Goal: Information Seeking & Learning: Learn about a topic

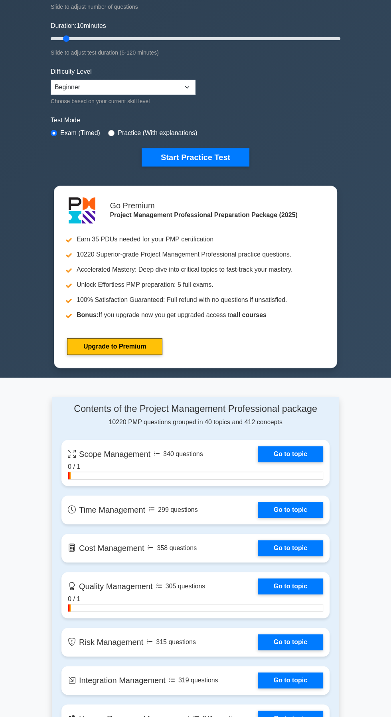
scroll to position [131, 0]
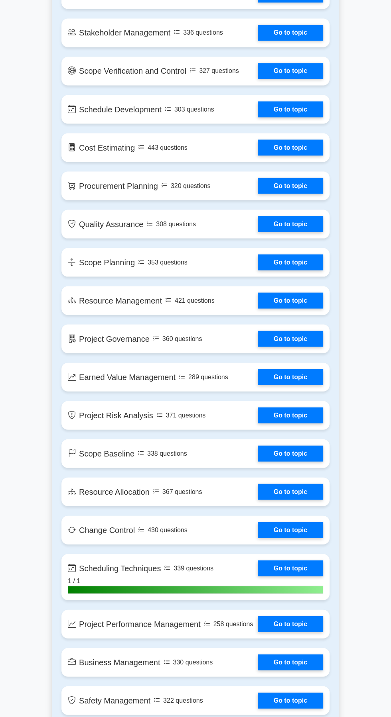
scroll to position [936, 0]
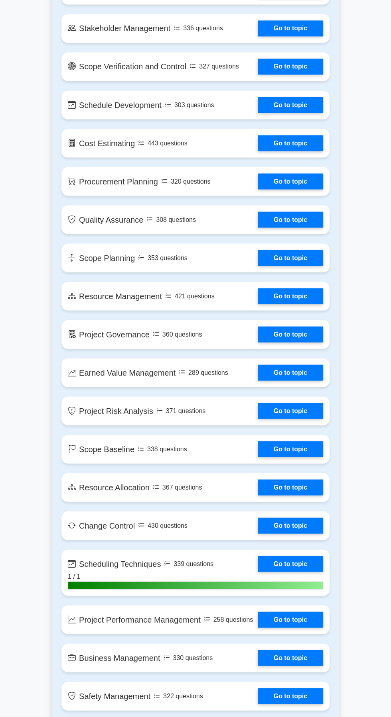
click at [385, 573] on main "Project Management Professional Customize Your Next Practice Test Topics Scope …" at bounding box center [195, 726] width 391 height 3279
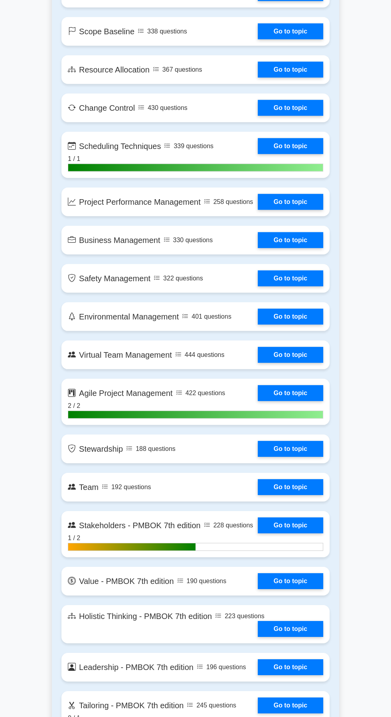
scroll to position [1355, 0]
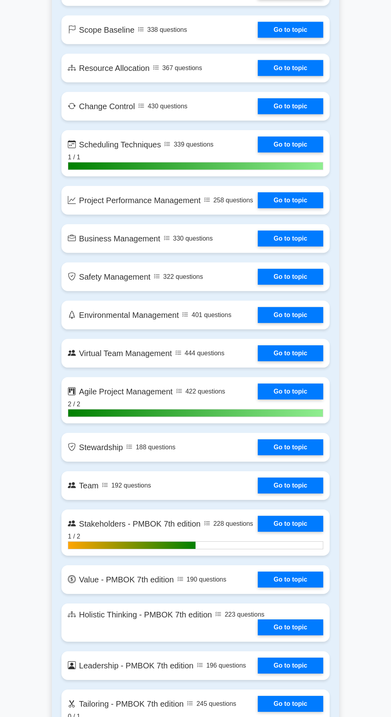
click at [384, 571] on main "Project Management Professional Customize Your Next Practice Test Topics Scope …" at bounding box center [195, 306] width 391 height 3279
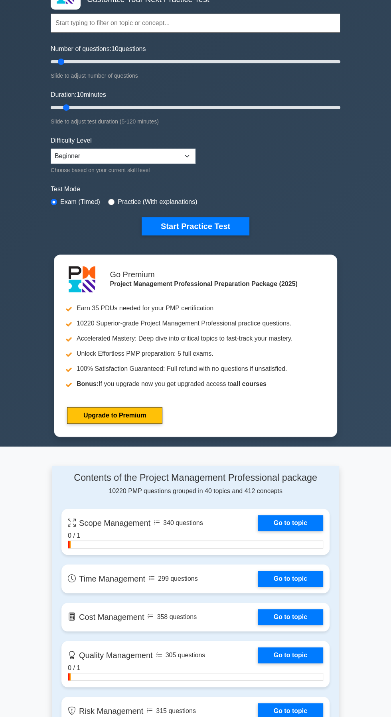
scroll to position [0, 0]
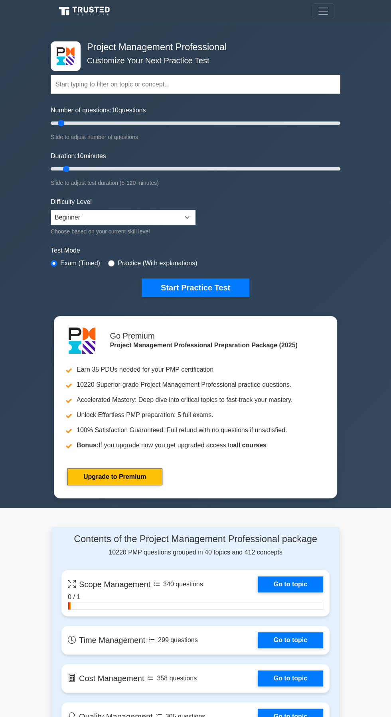
click at [210, 286] on button "Start Practice Test" at bounding box center [195, 288] width 108 height 18
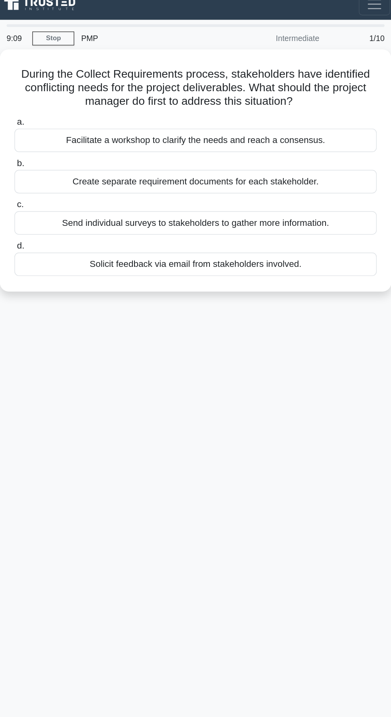
click at [327, 369] on div "9:09 Stop PMP Intermediate 1/10 During the Collect Requirements process, stakeh…" at bounding box center [195, 225] width 287 height 398
click at [327, 370] on div "9:08 Stop PMP Intermediate 1/10 During the Collect Requirements process, stakeh…" at bounding box center [195, 225] width 287 height 398
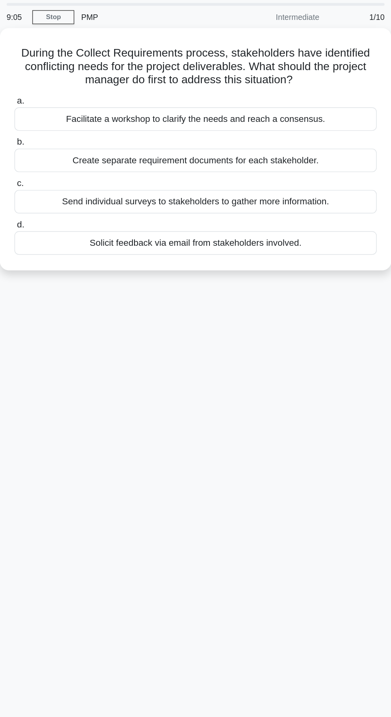
click at [188, 104] on div "Facilitate a workshop to clarify the needs and reach a consensus." at bounding box center [195, 108] width 258 height 17
click at [66, 98] on input "a. Facilitate a workshop to clarify the needs and reach a consensus." at bounding box center [66, 95] width 0 height 5
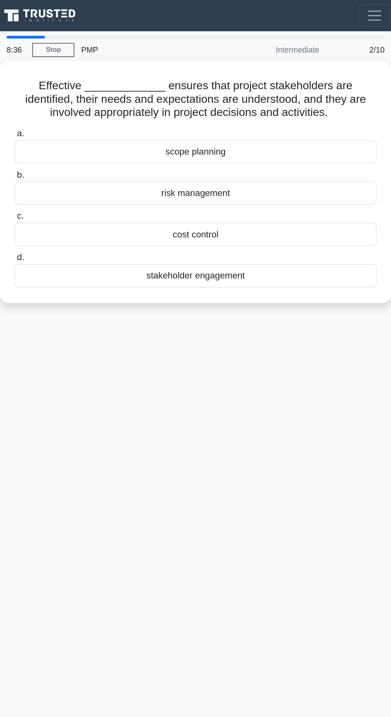
click at [206, 189] on div "stakeholder engagement" at bounding box center [195, 196] width 258 height 17
click at [66, 186] on input "d. stakeholder engagement" at bounding box center [66, 183] width 0 height 5
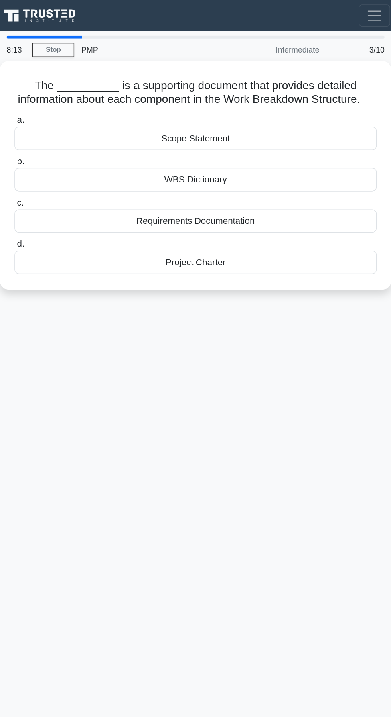
click at [328, 390] on div "8:13 Stop PMP Intermediate 3/10 The __________ is a supporting document that pr…" at bounding box center [195, 225] width 287 height 398
click at [237, 155] on div "Requirements Documentation" at bounding box center [195, 157] width 258 height 17
click at [66, 147] on input "c. Requirements Documentation" at bounding box center [66, 144] width 0 height 5
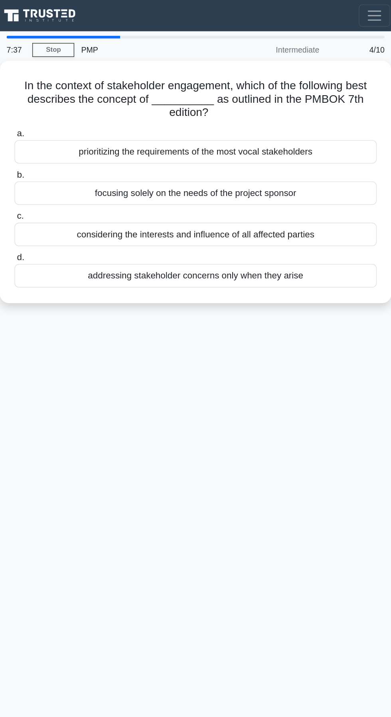
click at [276, 106] on div "prioritizing the requirements of the most vocal stakeholders" at bounding box center [195, 108] width 258 height 17
click at [66, 98] on input "a. prioritizing the requirements of the most vocal stakeholders" at bounding box center [66, 95] width 0 height 5
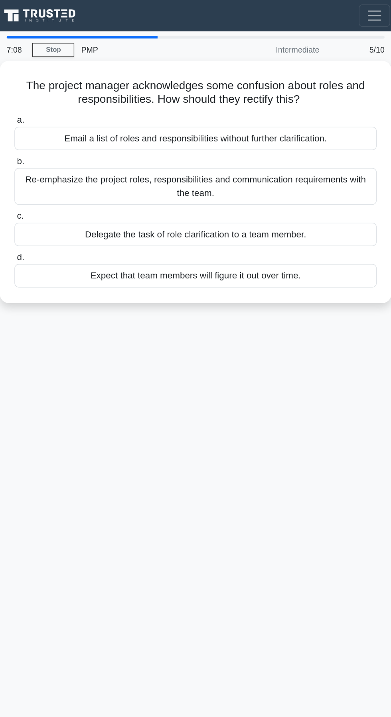
click at [229, 126] on div "Re-emphasize the project roles, responsibilities and communication requirements…" at bounding box center [195, 133] width 258 height 26
click at [66, 118] on input "b. Re-emphasize the project roles, responsibilities and communication requireme…" at bounding box center [66, 115] width 0 height 5
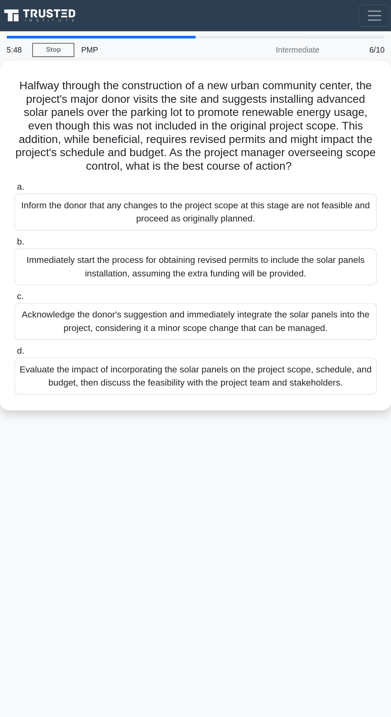
click at [216, 258] on div "Evaluate the impact of incorporating the solar panels on the project scope, sch…" at bounding box center [195, 268] width 258 height 26
click at [66, 253] on input "d. Evaluate the impact of incorporating the solar panels on the project scope, …" at bounding box center [66, 250] width 0 height 5
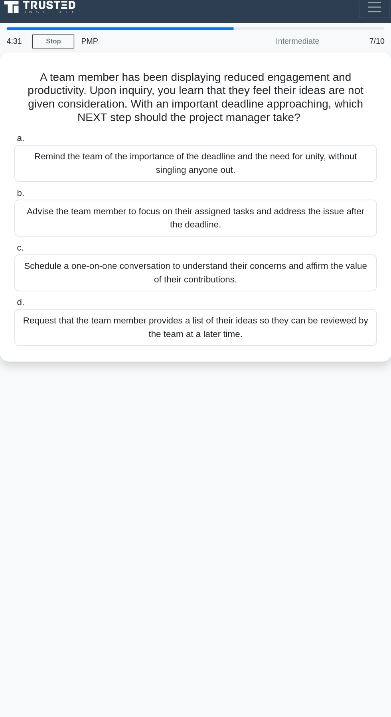
click at [60, 366] on div "4:31 Stop PMP Intermediate 7/10 A team member has been displaying reduced engag…" at bounding box center [195, 225] width 287 height 398
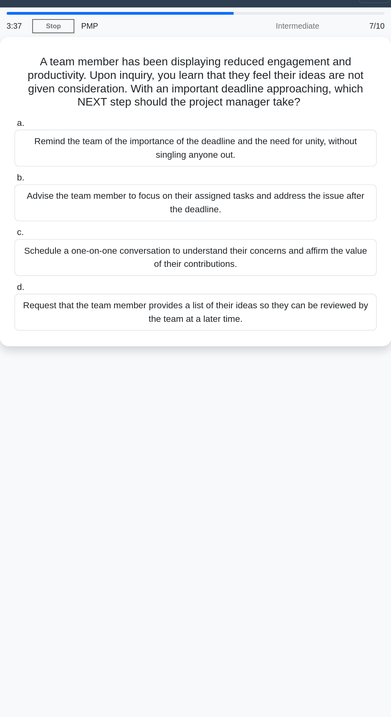
click at [235, 117] on div "Remind the team of the importance of the deadline and the need for unity, witho…" at bounding box center [195, 123] width 258 height 26
click at [66, 108] on input "a. Remind the team of the importance of the deadline and the need for unity, wi…" at bounding box center [66, 104] width 0 height 5
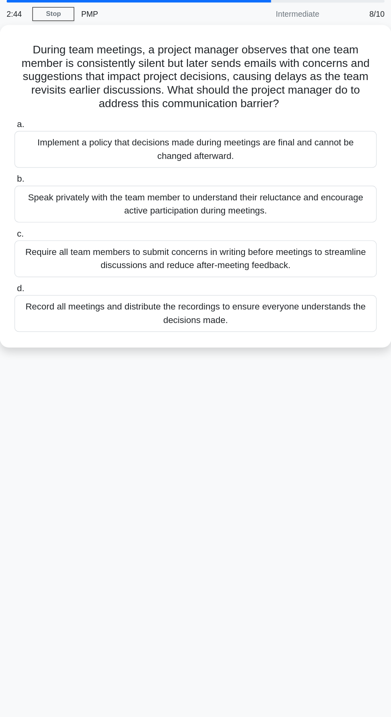
click at [196, 202] on div "Require all team members to submit concerns in writing before meetings to strea…" at bounding box center [195, 210] width 258 height 26
click at [66, 195] on input "c. Require all team members to submit concerns in writing before meetings to st…" at bounding box center [66, 192] width 0 height 5
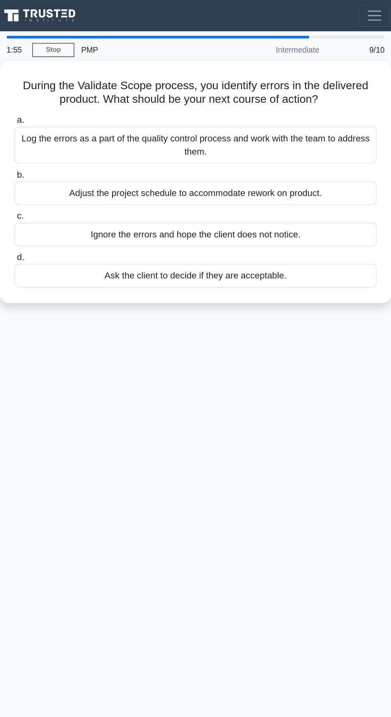
click at [222, 96] on div "Log the errors as a part of the quality control process and work with the team …" at bounding box center [195, 103] width 258 height 26
click at [66, 88] on input "a. Log the errors as a part of the quality control process and work with the te…" at bounding box center [66, 85] width 0 height 5
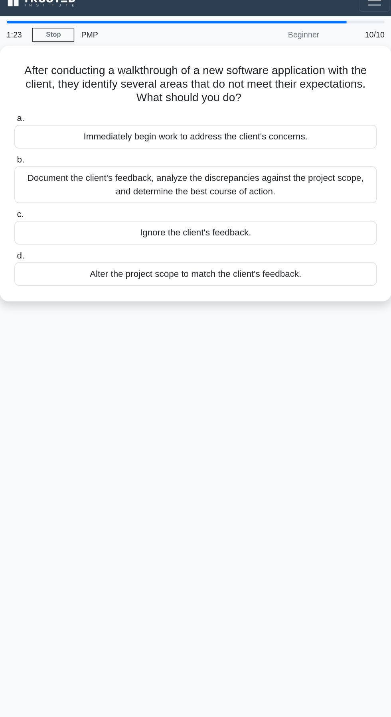
click at [219, 139] on div "Document the client's feedback, analyze the discrepancies against the project s…" at bounding box center [195, 143] width 258 height 26
click at [66, 128] on input "b. Document the client's feedback, analyze the discrepancies against the projec…" at bounding box center [66, 124] width 0 height 5
